Goal: Information Seeking & Learning: Learn about a topic

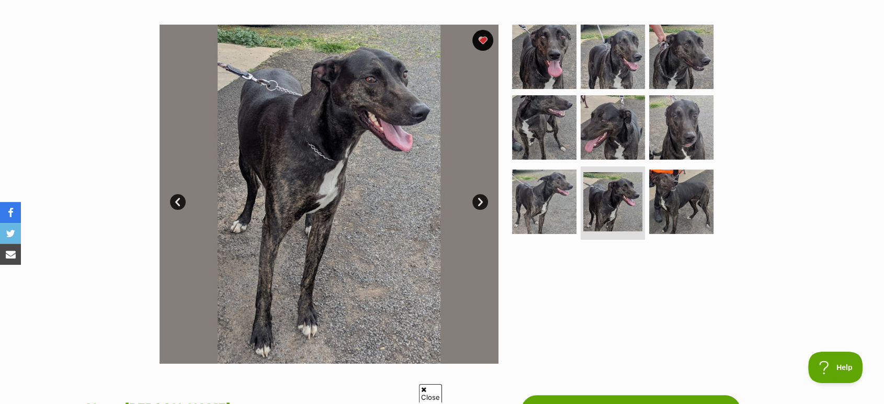
drag, startPoint x: 333, startPoint y: 218, endPoint x: 611, endPoint y: 289, distance: 287.3
click at [611, 289] on div at bounding box center [617, 194] width 214 height 339
